Goal: Find specific page/section: Find specific page/section

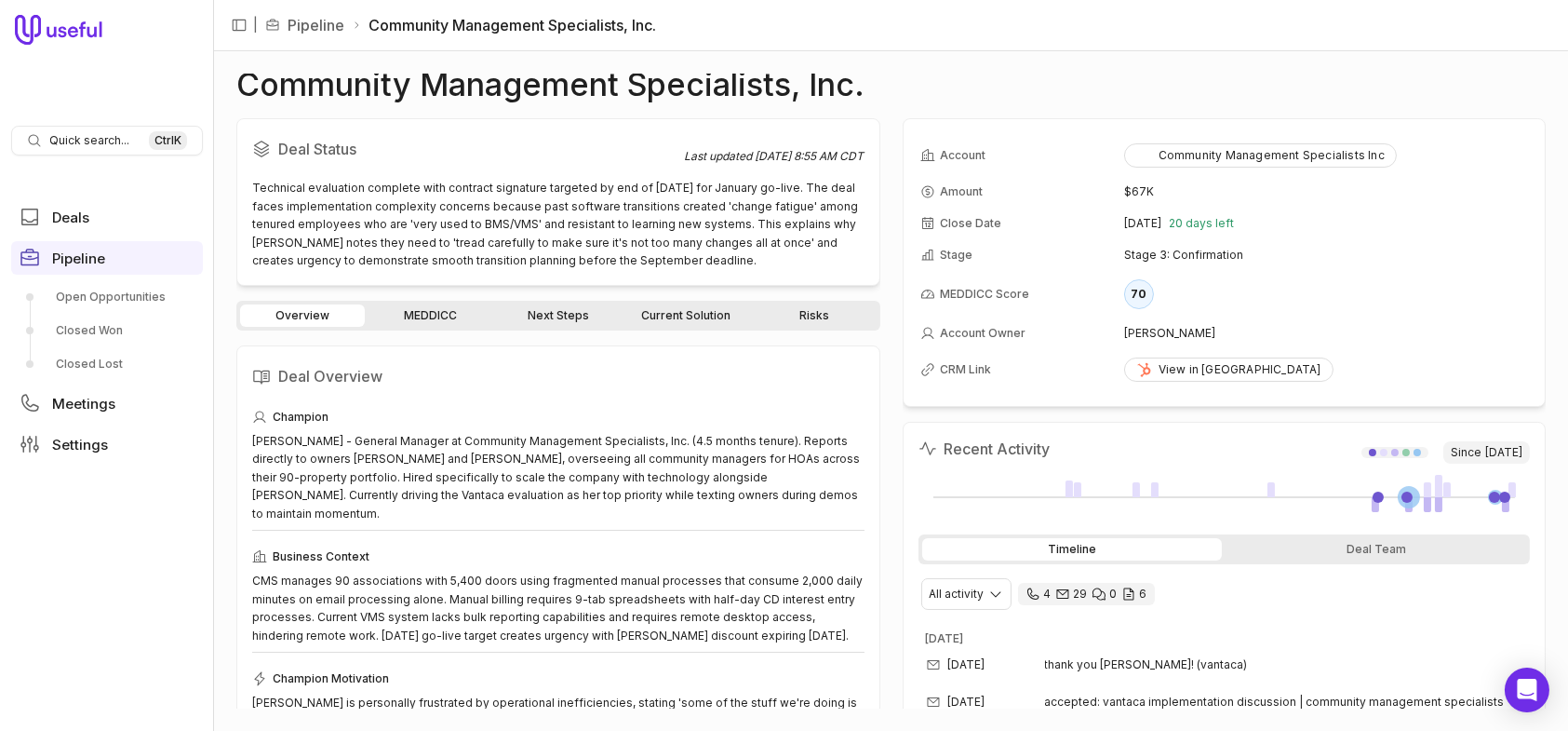
click at [445, 317] on link "MEDDICC" at bounding box center [431, 315] width 125 height 22
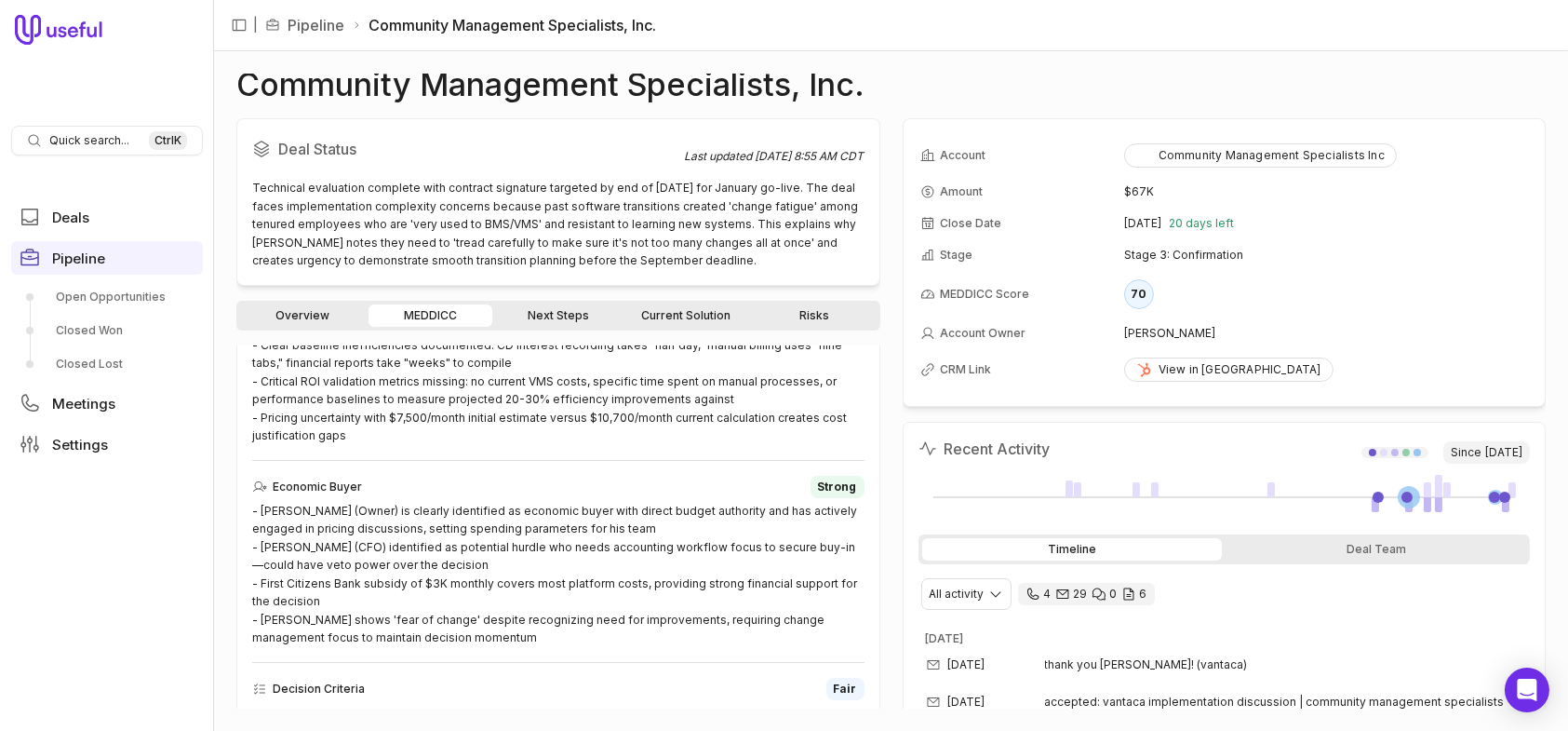
scroll to position [372, 0]
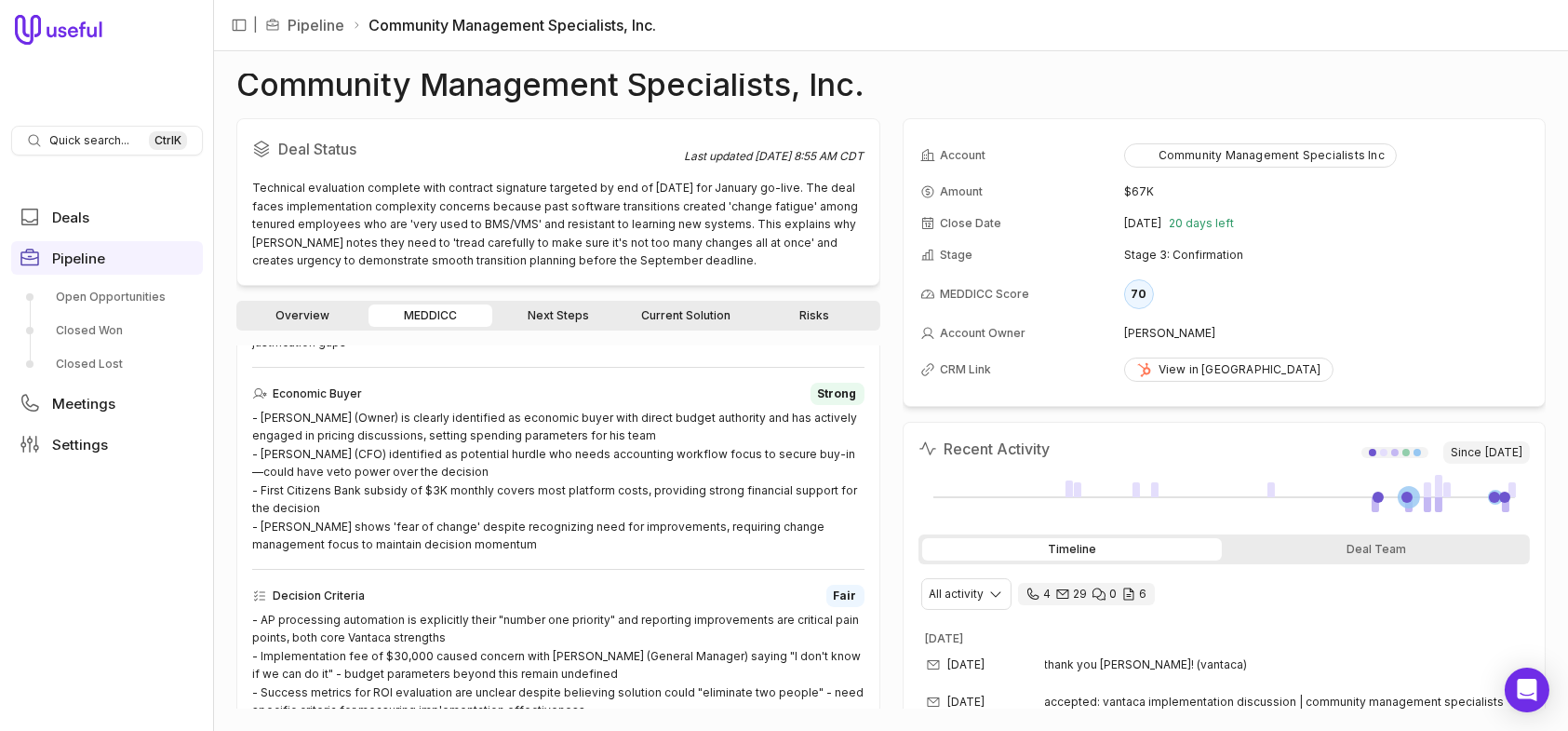
click at [553, 307] on link "Next Steps" at bounding box center [559, 315] width 125 height 22
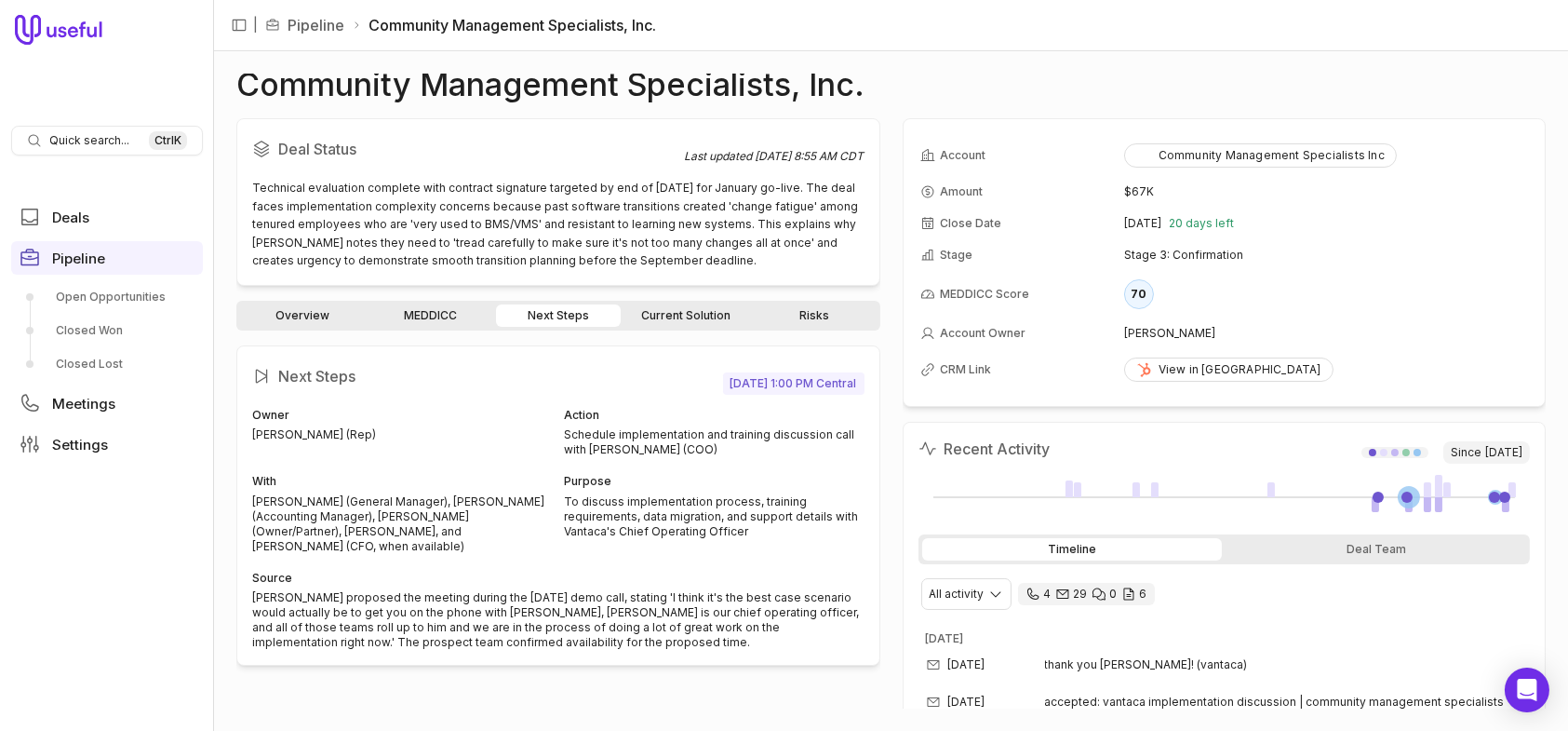
click at [677, 317] on link "Current Solution" at bounding box center [687, 315] width 125 height 22
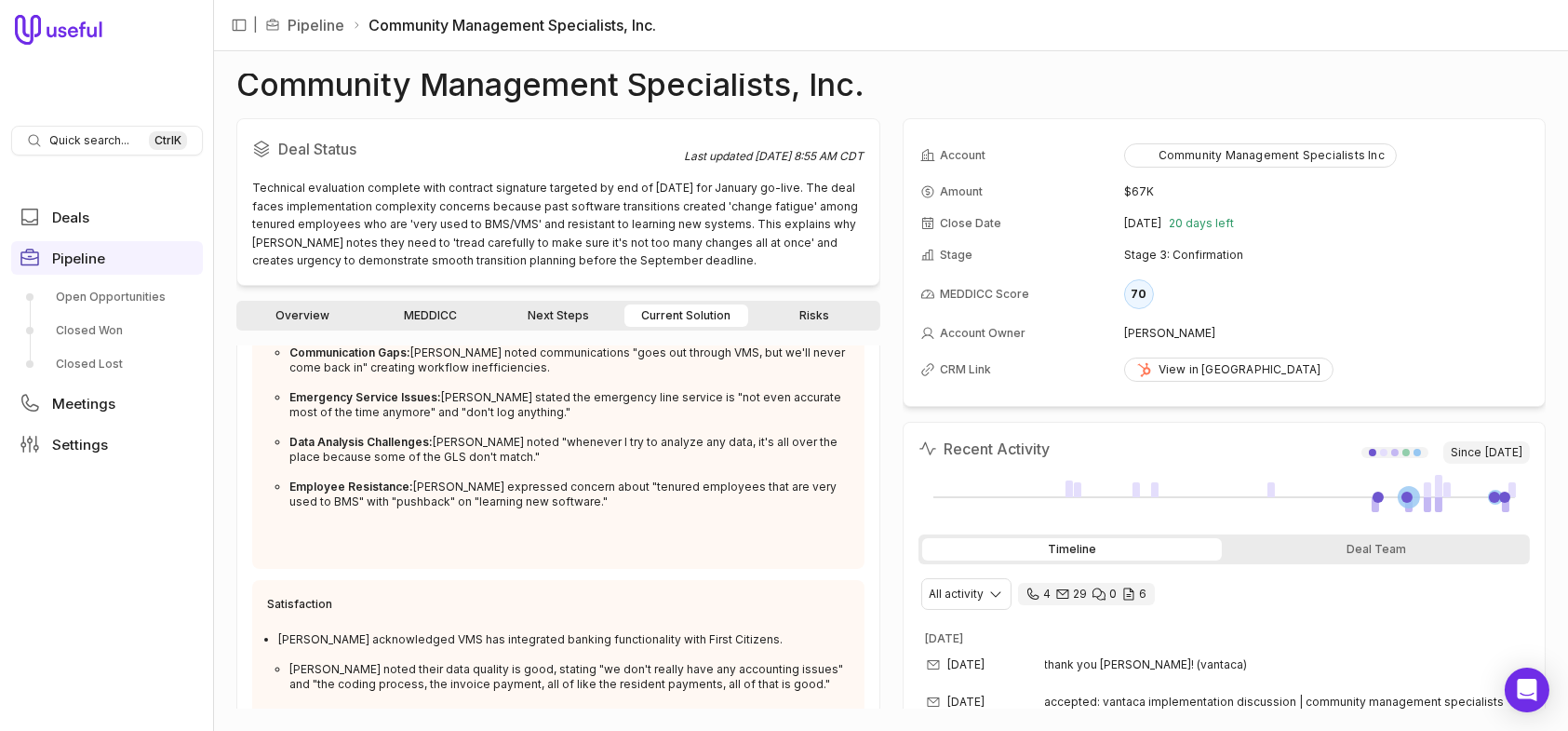
scroll to position [532, 0]
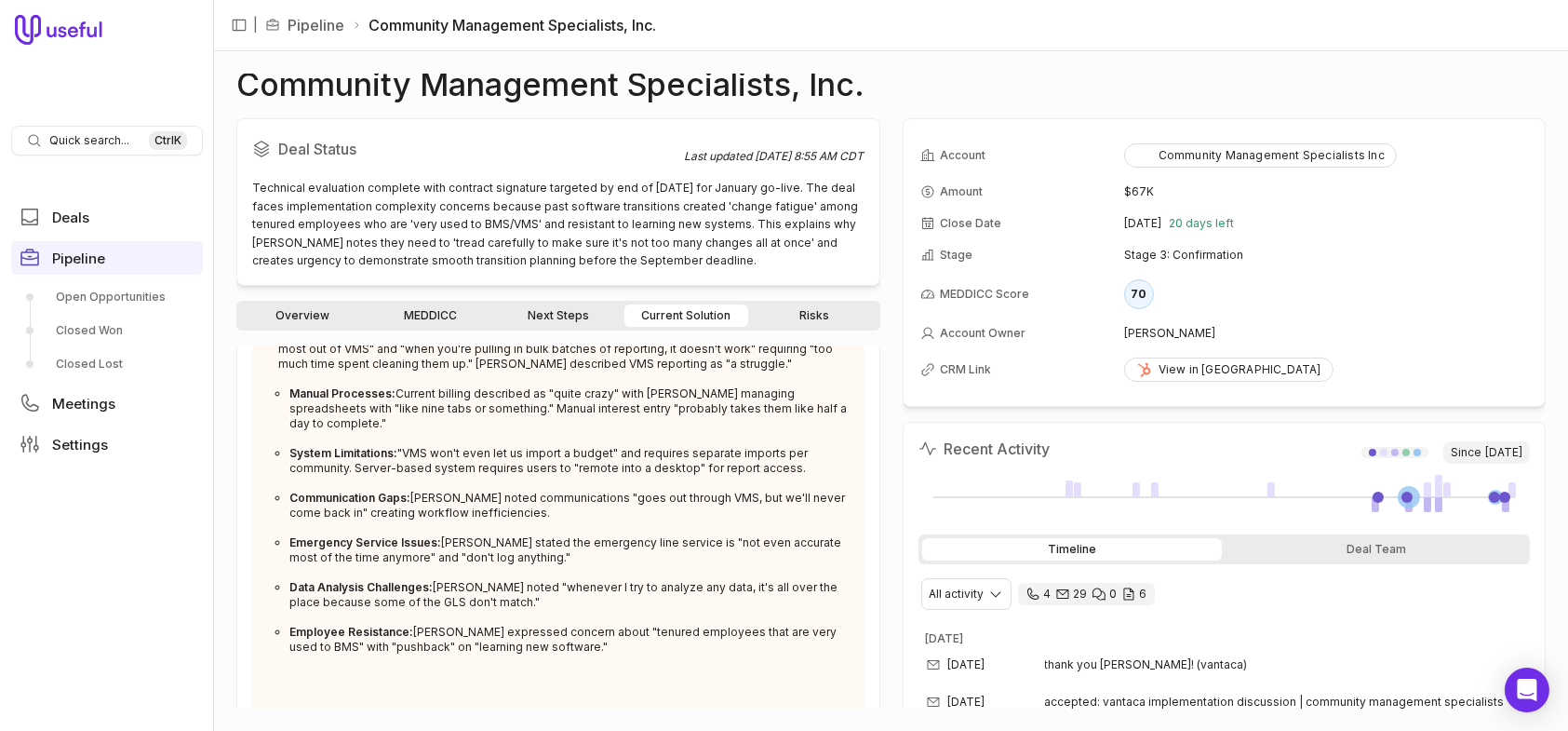
click at [811, 315] on link "Risks" at bounding box center [815, 315] width 125 height 22
